Goal: Task Accomplishment & Management: Complete application form

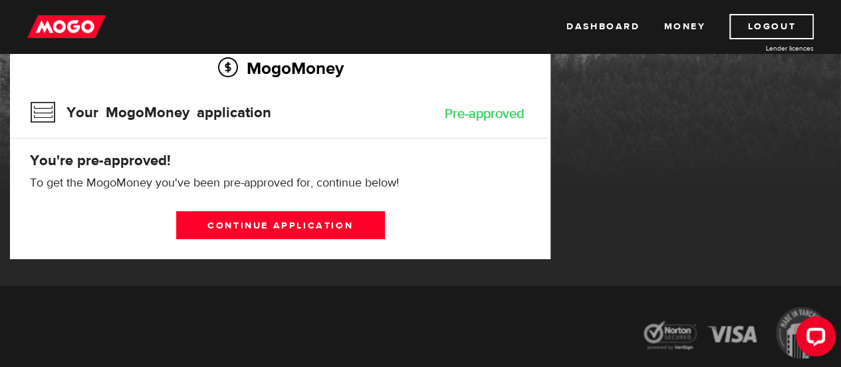
scroll to position [100, 0]
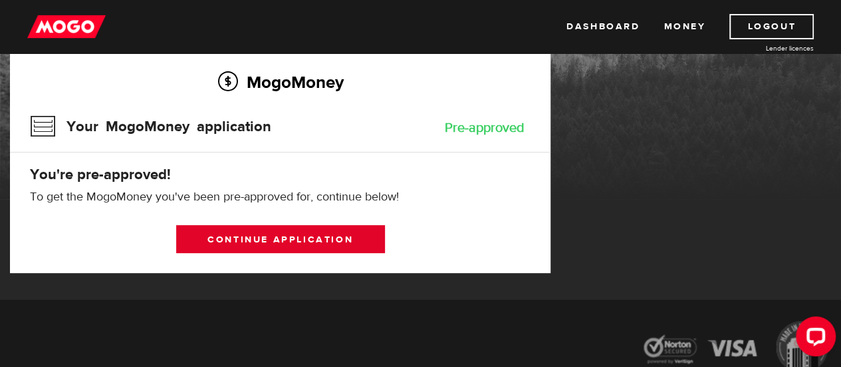
click at [293, 245] on link "Continue application" at bounding box center [280, 239] width 209 height 28
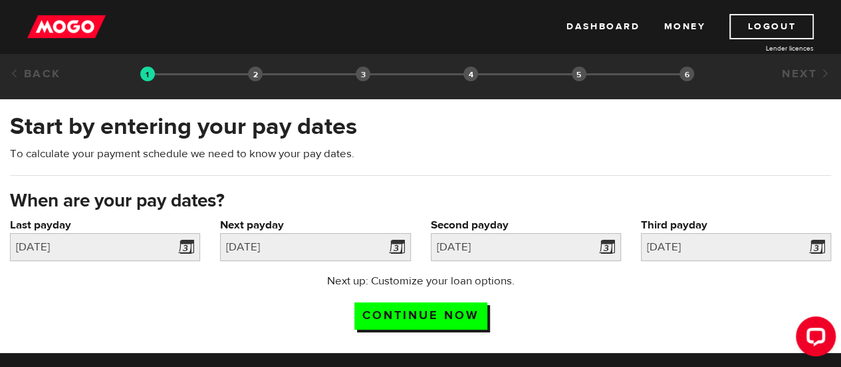
scroll to position [3, 0]
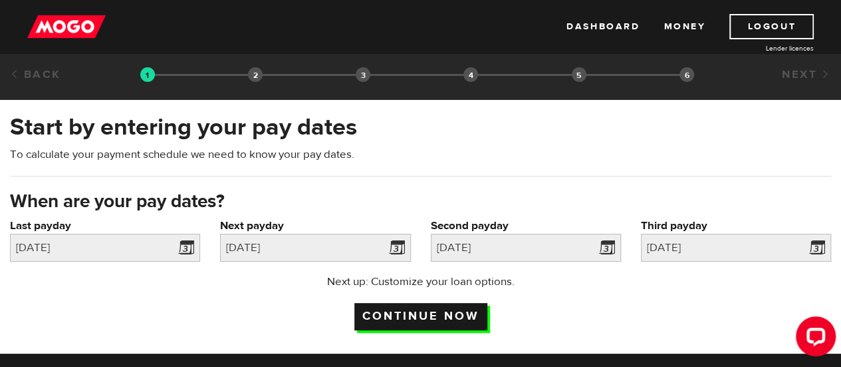
click at [428, 311] on input "Continue now" at bounding box center [421, 316] width 133 height 27
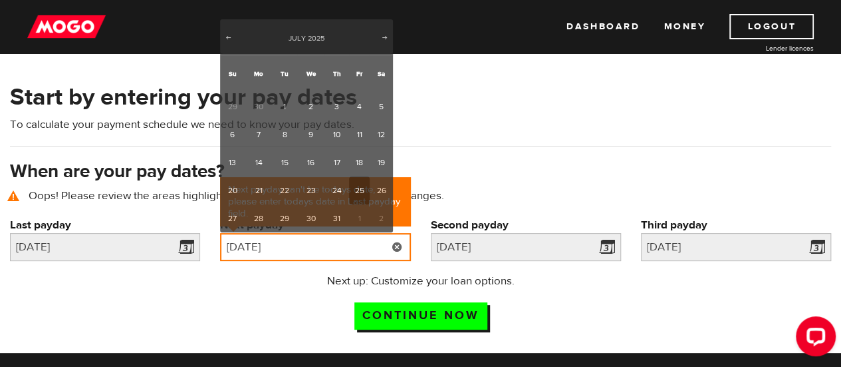
click at [345, 248] on input "2025/07/25" at bounding box center [315, 247] width 190 height 28
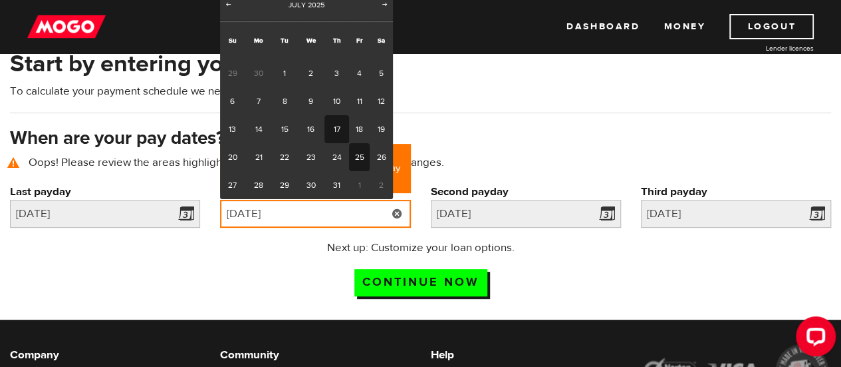
scroll to position [93, 0]
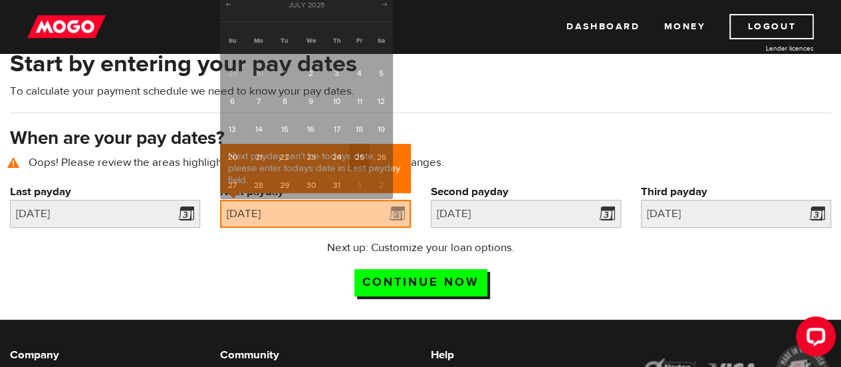
click at [503, 116] on div "Start by entering your pay dates To calculate your payment schedule we need to …" at bounding box center [420, 87] width 841 height 78
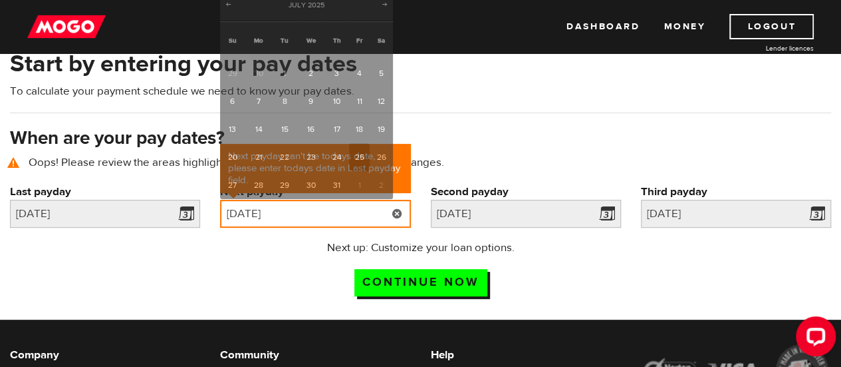
click at [382, 211] on input "2025/07/25" at bounding box center [315, 214] width 190 height 28
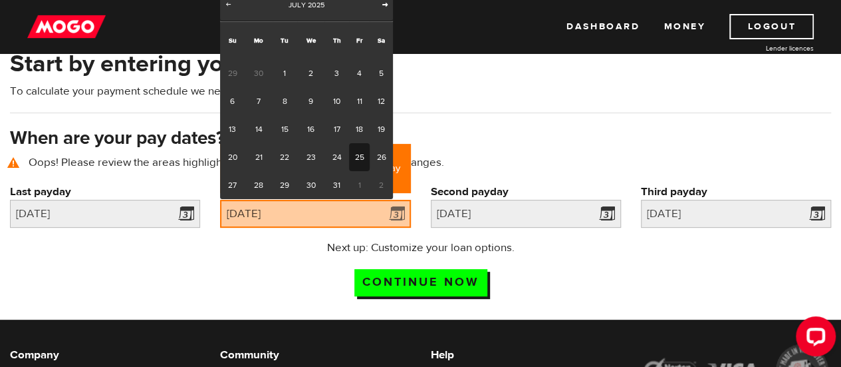
click at [386, 2] on span "Next" at bounding box center [385, 4] width 11 height 11
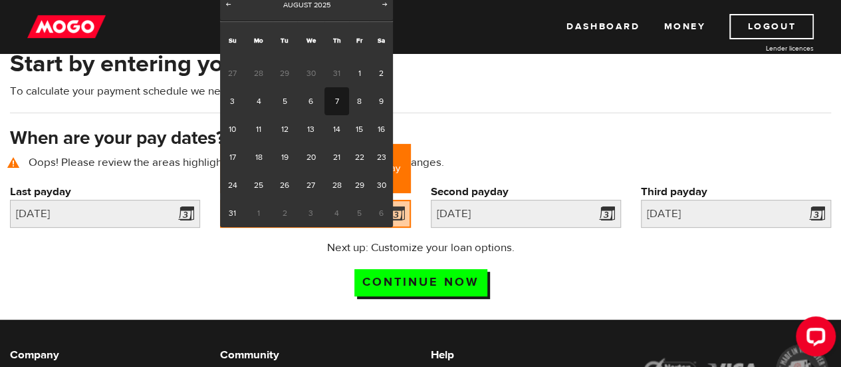
click at [335, 104] on link "7" at bounding box center [337, 101] width 25 height 28
type input "2025/08/07"
type input "2025/8/21"
type input "2025/9/4"
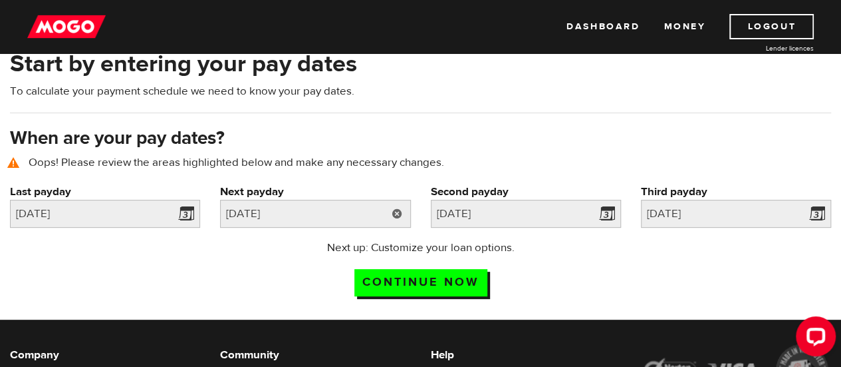
click at [398, 213] on link at bounding box center [397, 214] width 27 height 28
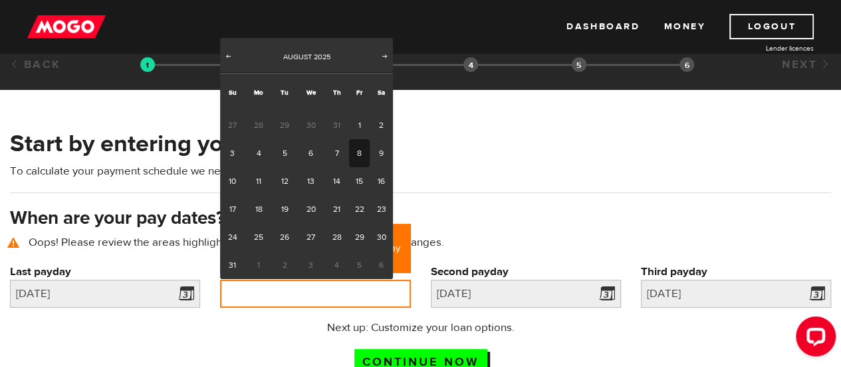
scroll to position [0, 0]
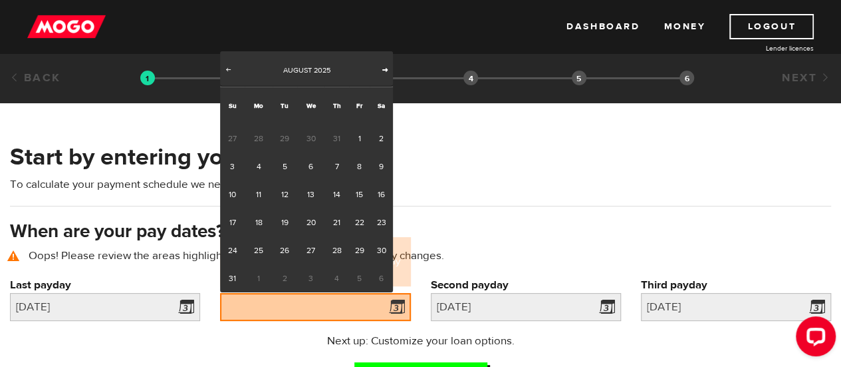
click at [381, 73] on span "Next" at bounding box center [385, 69] width 11 height 11
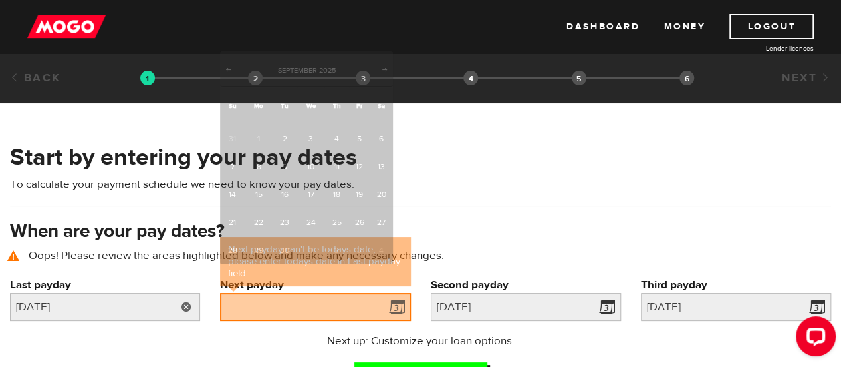
click at [190, 309] on link at bounding box center [186, 307] width 27 height 28
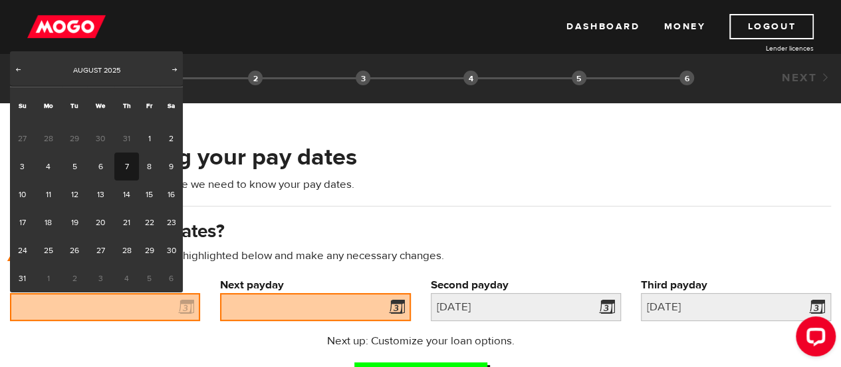
click at [126, 164] on link "7" at bounding box center [126, 166] width 25 height 28
type input "2025/08/07"
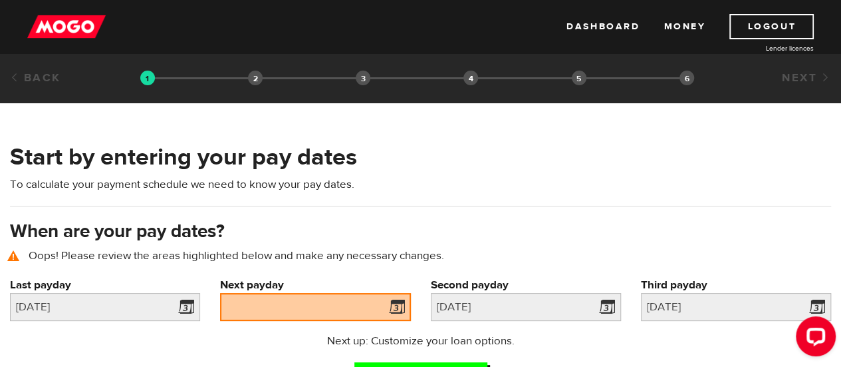
click at [403, 304] on span at bounding box center [394, 308] width 20 height 21
click at [400, 305] on span at bounding box center [394, 308] width 20 height 21
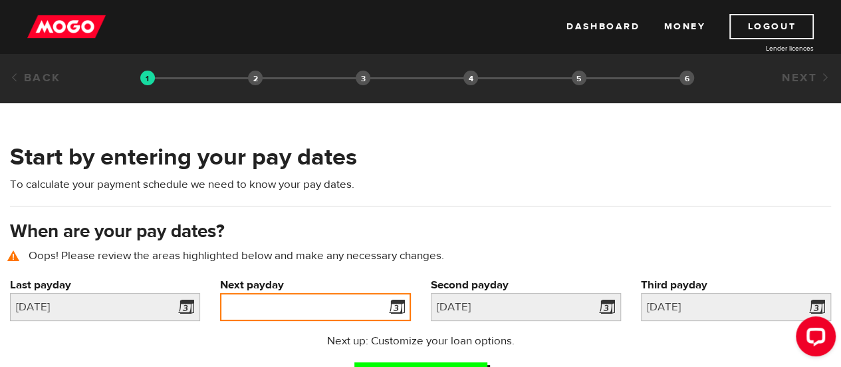
click at [295, 308] on input "Next payday" at bounding box center [315, 307] width 190 height 28
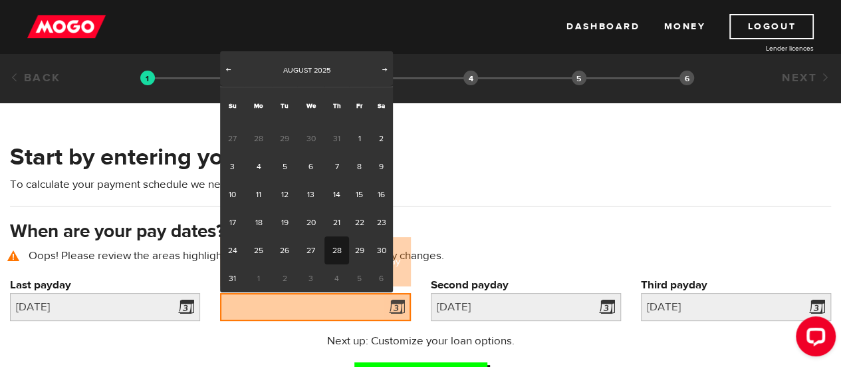
click at [337, 245] on link "28" at bounding box center [337, 250] width 25 height 28
type input "2025/08/28"
type input "2025/9/11"
type input "2025/9/25"
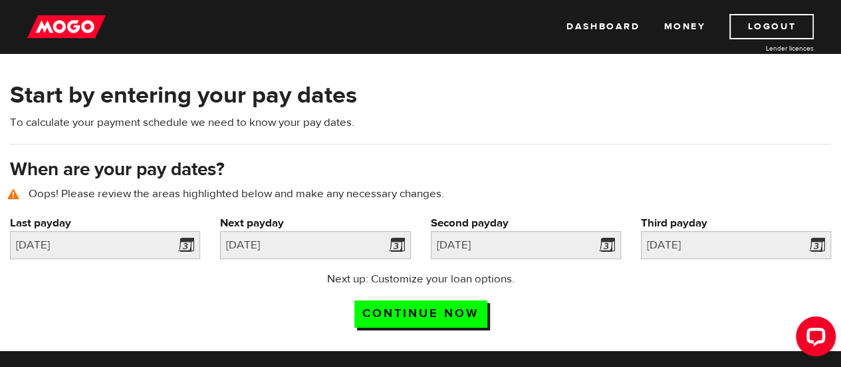
scroll to position [65, 0]
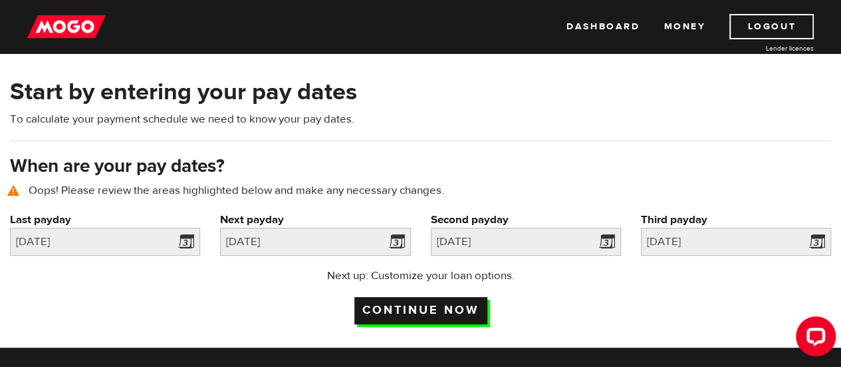
click at [427, 313] on input "Continue now" at bounding box center [421, 310] width 133 height 27
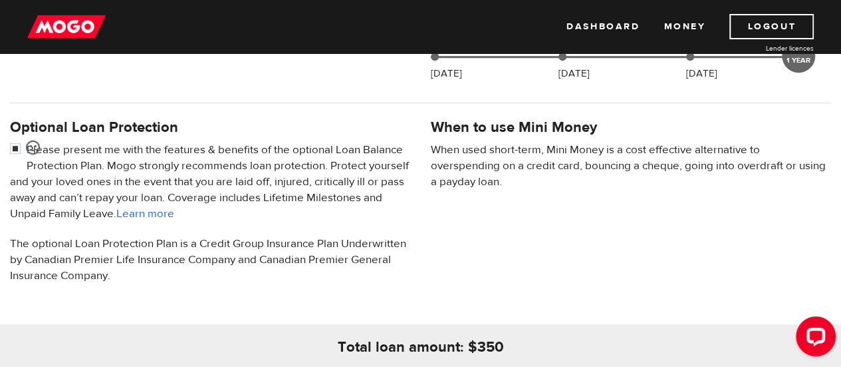
scroll to position [502, 0]
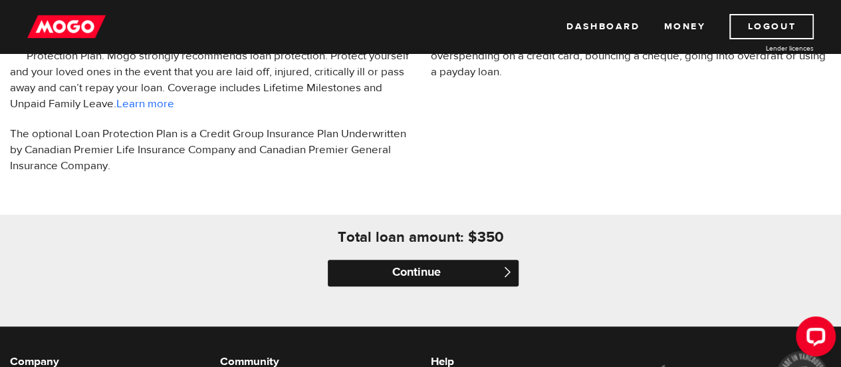
click at [428, 271] on input "Continue" at bounding box center [423, 272] width 190 height 27
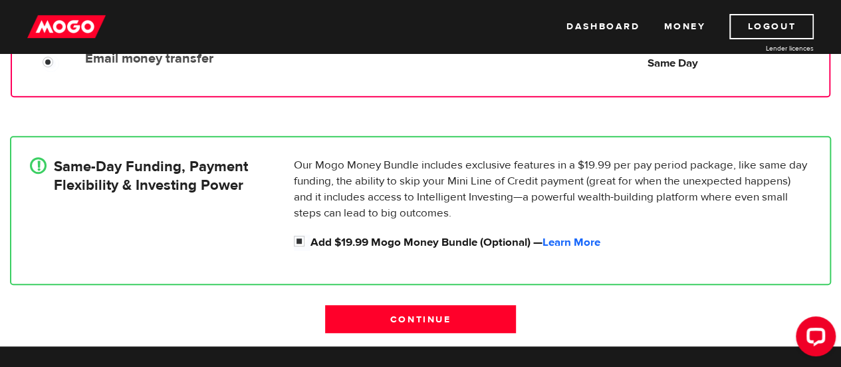
scroll to position [373, 0]
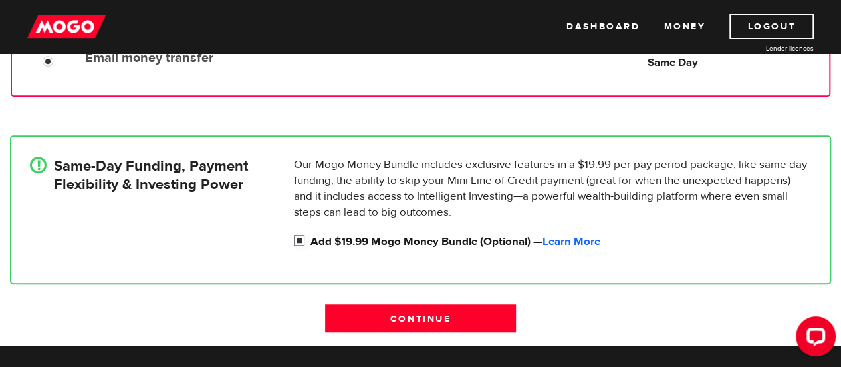
click at [303, 240] on input "Add $19.99 Mogo Money Bundle (Optional) — Learn More" at bounding box center [302, 241] width 17 height 17
checkbox input "false"
radio input "false"
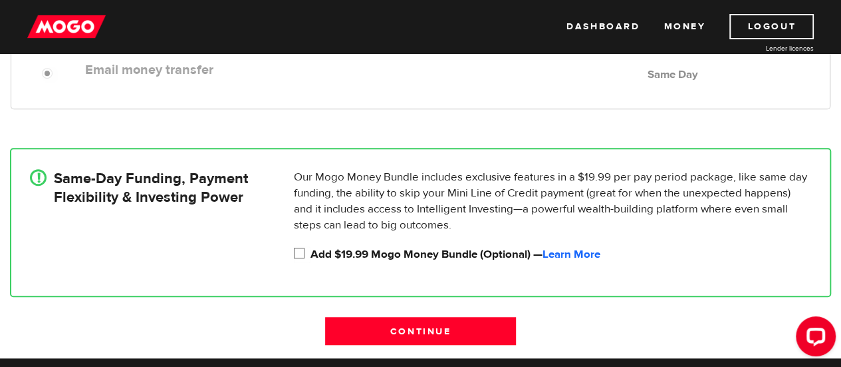
scroll to position [361, 0]
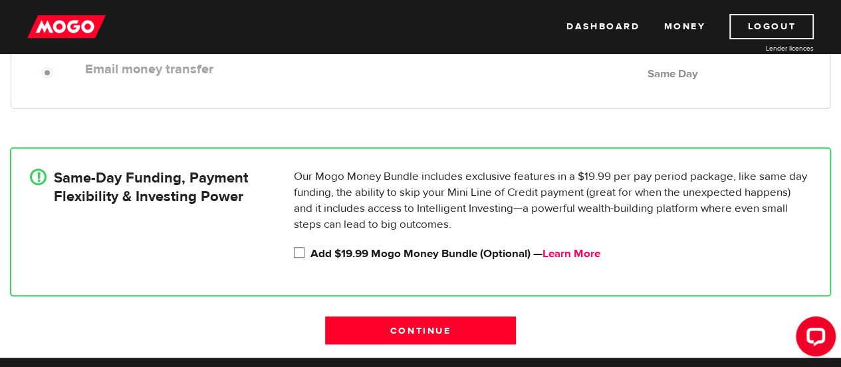
click at [575, 252] on link "Learn More" at bounding box center [572, 253] width 58 height 15
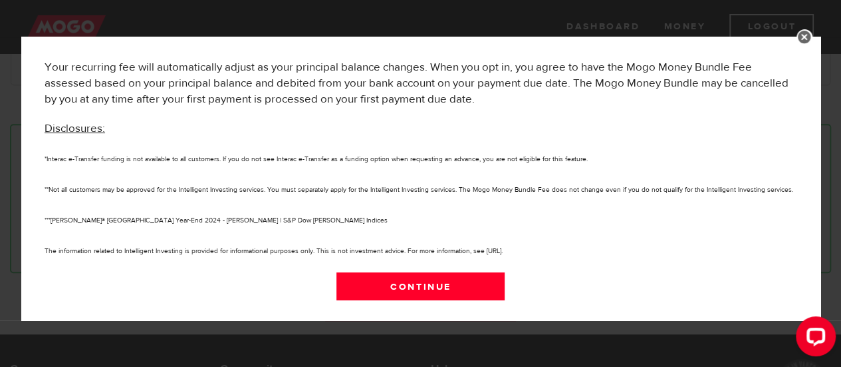
scroll to position [384, 0]
click at [806, 38] on link at bounding box center [805, 37] width 16 height 16
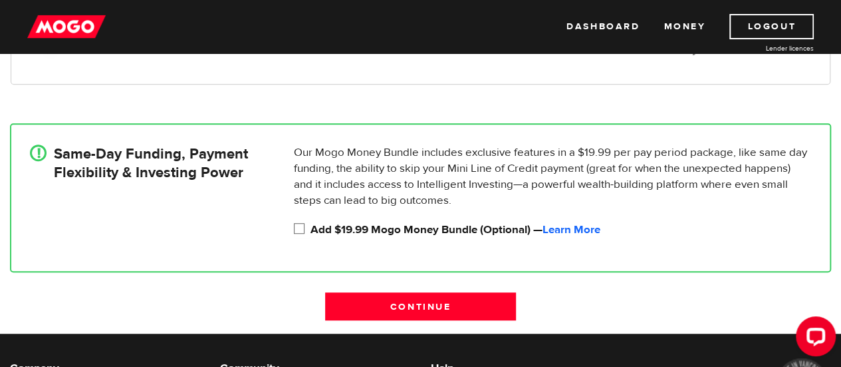
click at [295, 225] on input "Add $19.99 Mogo Money Bundle (Optional) — Learn More" at bounding box center [302, 230] width 17 height 17
checkbox input "true"
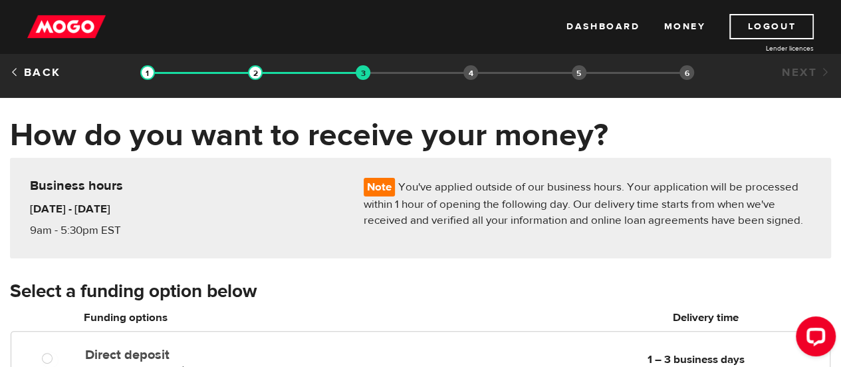
scroll to position [5, 0]
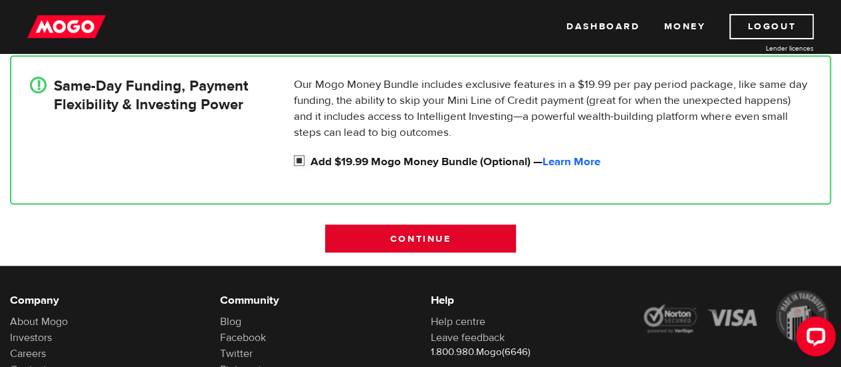
click at [432, 237] on input "Continue" at bounding box center [420, 238] width 190 height 28
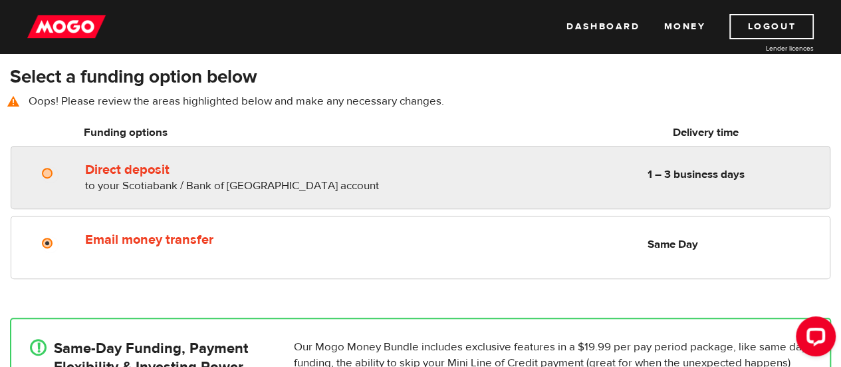
scroll to position [185, 0]
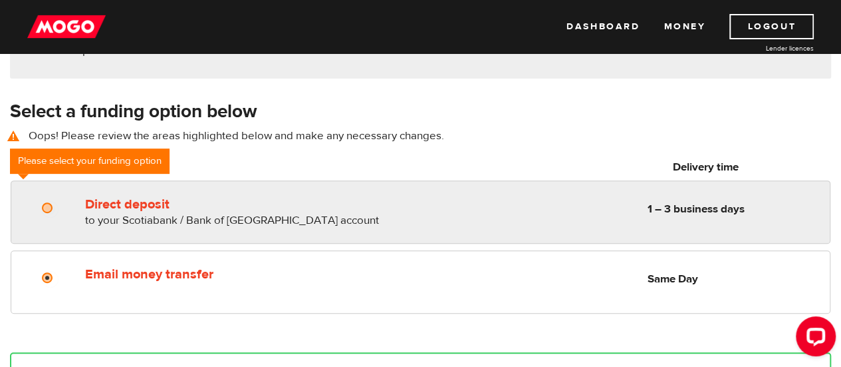
radio input "true"
click at [319, 210] on label "Direct deposit" at bounding box center [236, 204] width 302 height 16
click at [59, 210] on input "Direct deposit" at bounding box center [50, 209] width 17 height 17
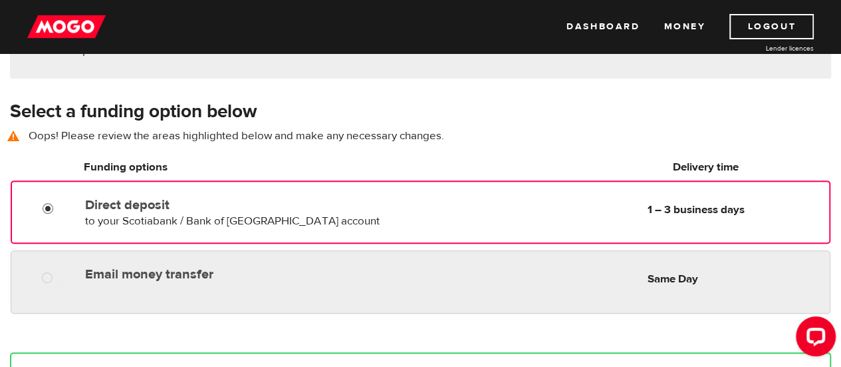
radio input "true"
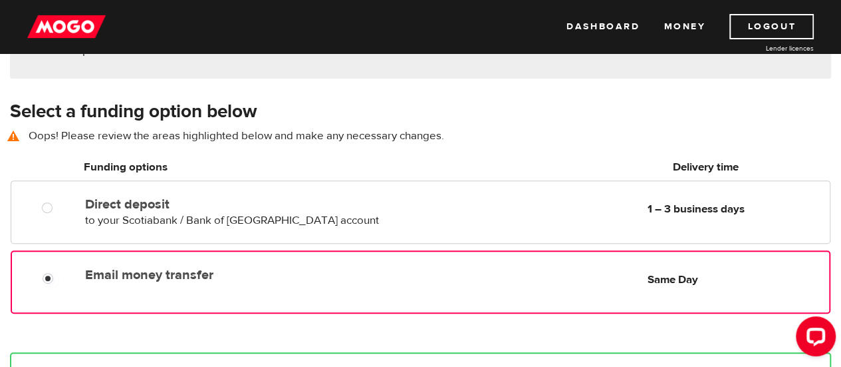
click at [285, 272] on label "Email money transfer" at bounding box center [235, 275] width 301 height 16
click at [59, 272] on input "Email money transfer" at bounding box center [51, 279] width 17 height 17
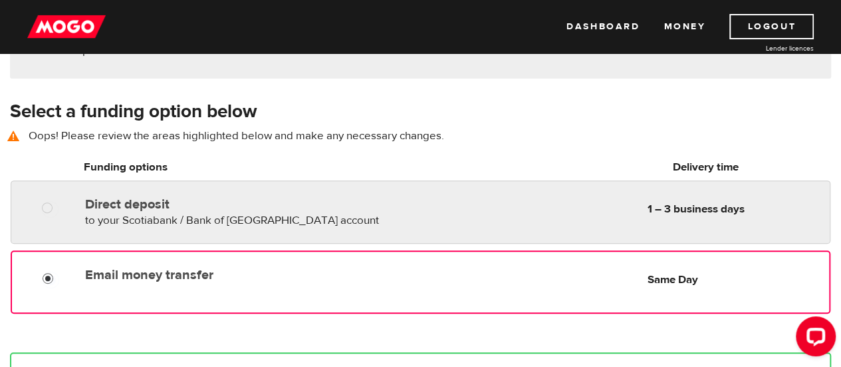
radio input "true"
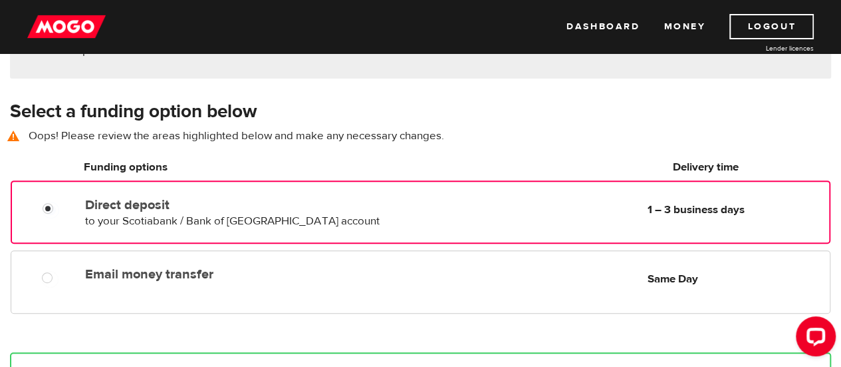
click at [365, 200] on label "Direct deposit" at bounding box center [235, 205] width 301 height 16
click at [59, 202] on input "Direct deposit" at bounding box center [51, 210] width 17 height 17
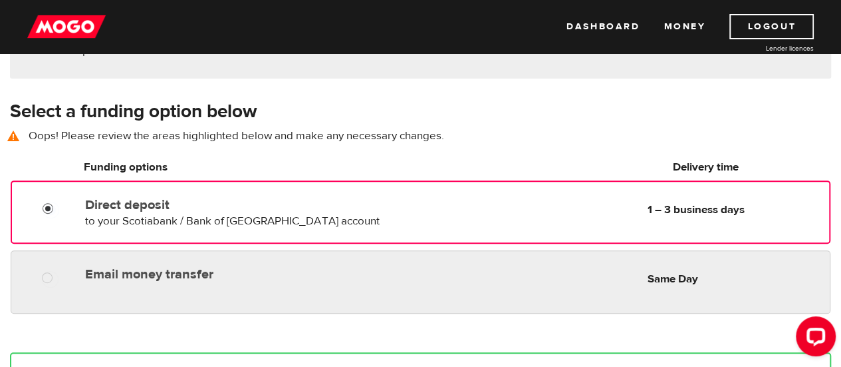
radio input "true"
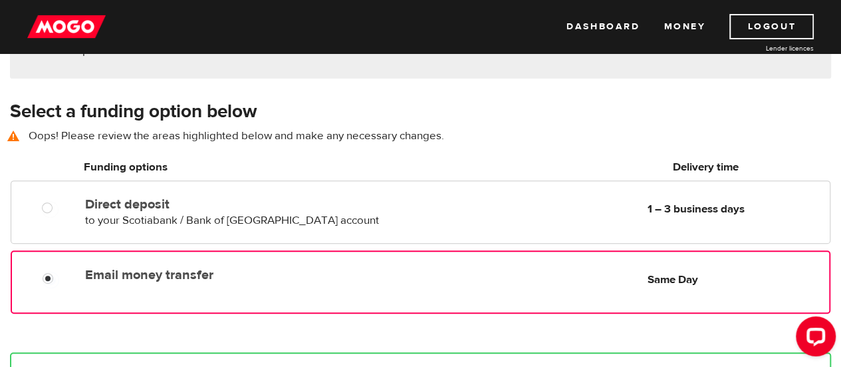
click at [349, 270] on label "Email money transfer" at bounding box center [235, 275] width 301 height 16
click at [59, 271] on input "Email money transfer" at bounding box center [51, 279] width 17 height 17
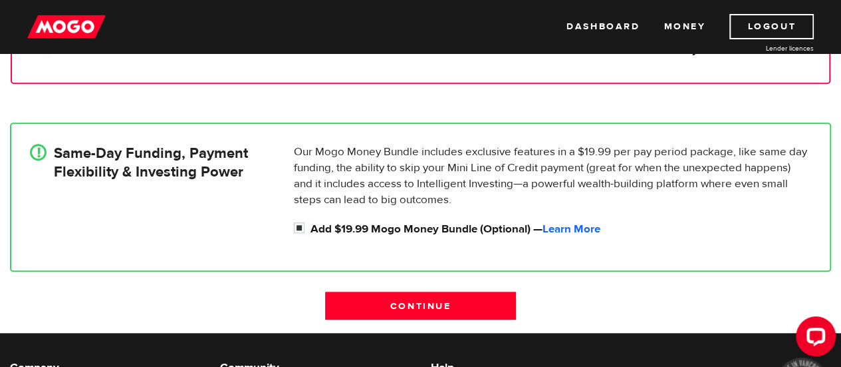
scroll to position [415, 0]
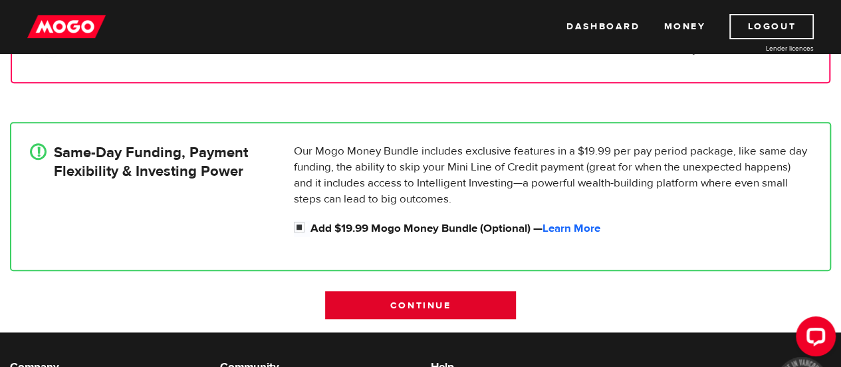
click at [406, 314] on input "Continue" at bounding box center [420, 305] width 190 height 28
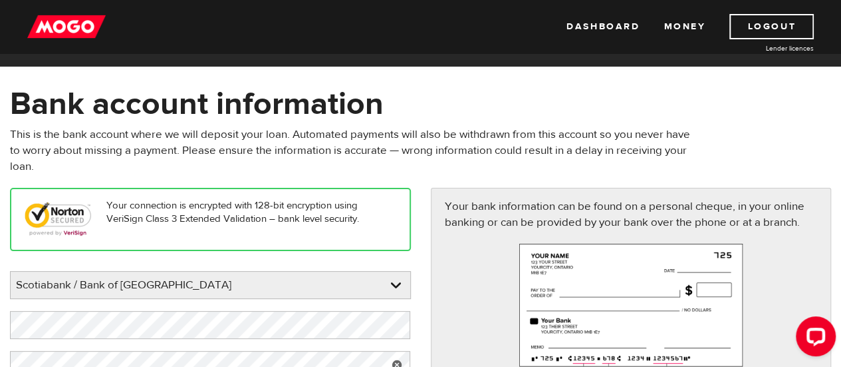
scroll to position [21, 0]
